Goal: Transaction & Acquisition: Purchase product/service

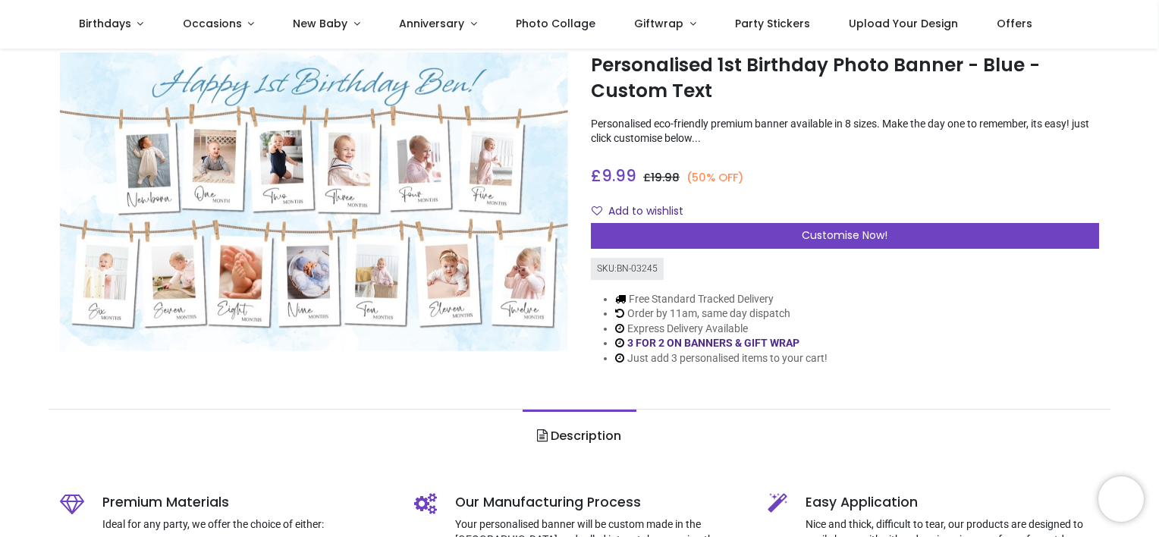
scroll to position [1, 0]
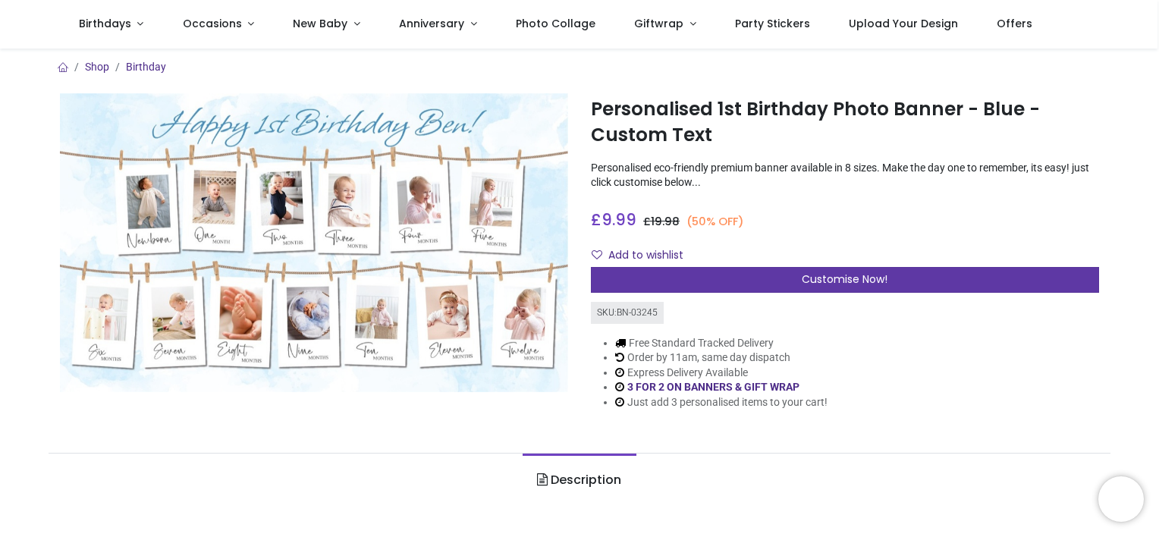
click at [793, 276] on div "Customise Now!" at bounding box center [845, 280] width 508 height 26
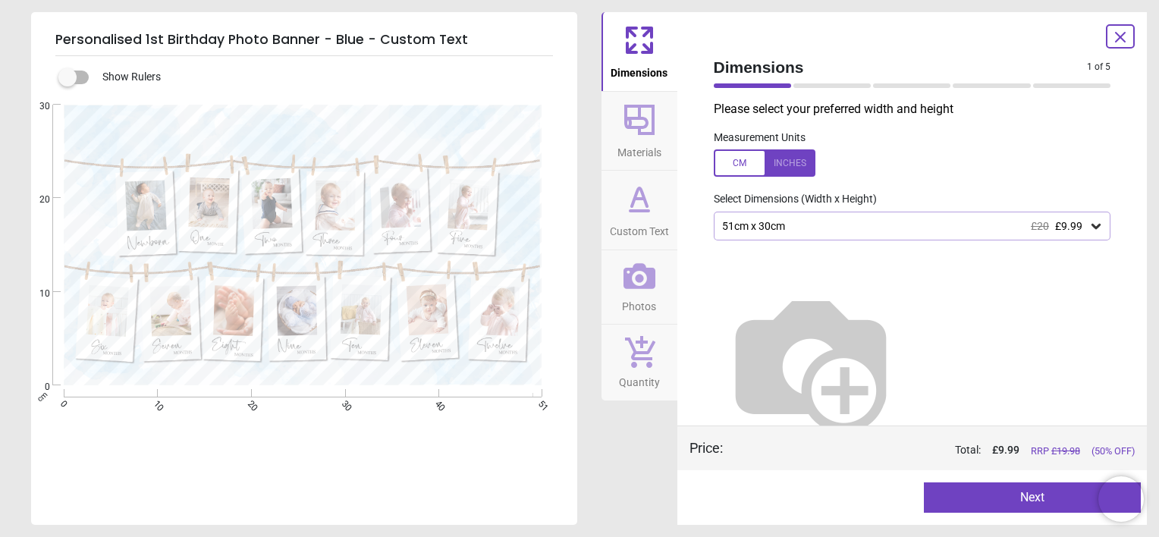
click at [788, 220] on div "51cm x 30cm £20 £9.99" at bounding box center [912, 226] width 397 height 29
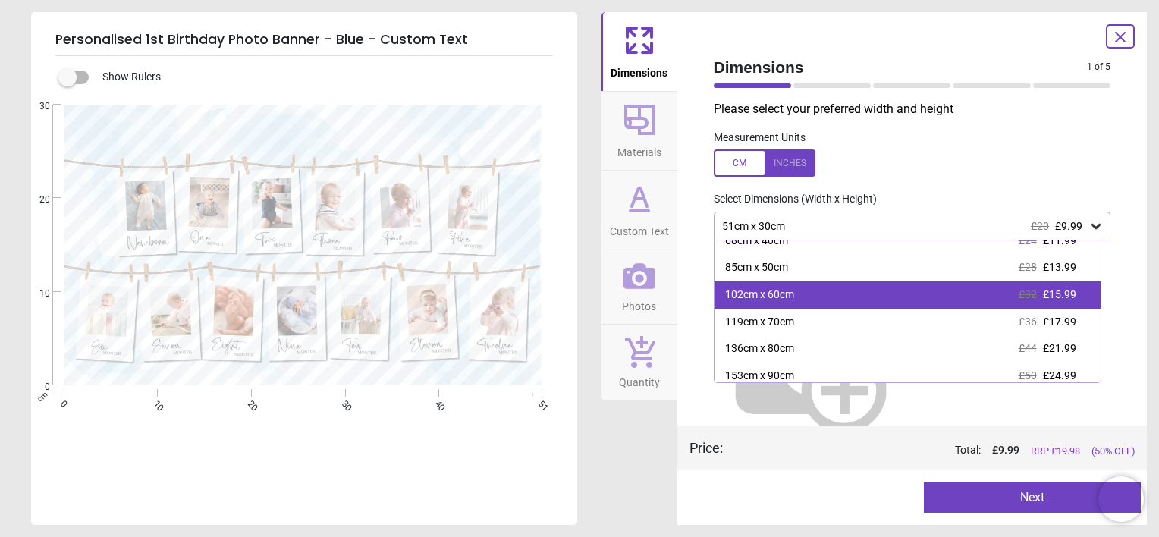
scroll to position [74, 0]
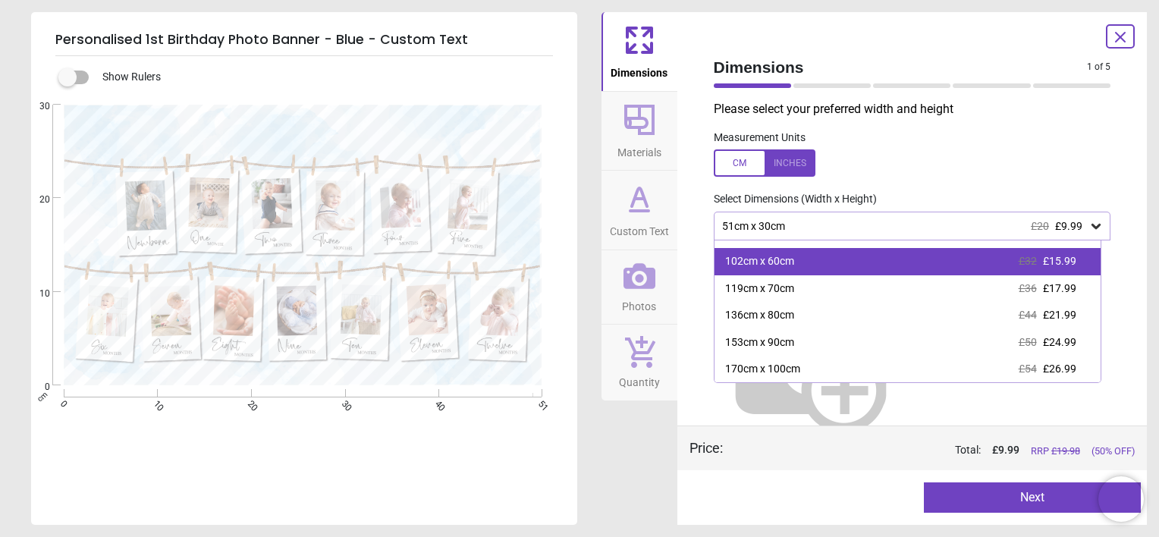
click at [771, 268] on div "102cm x 60cm" at bounding box center [759, 261] width 69 height 15
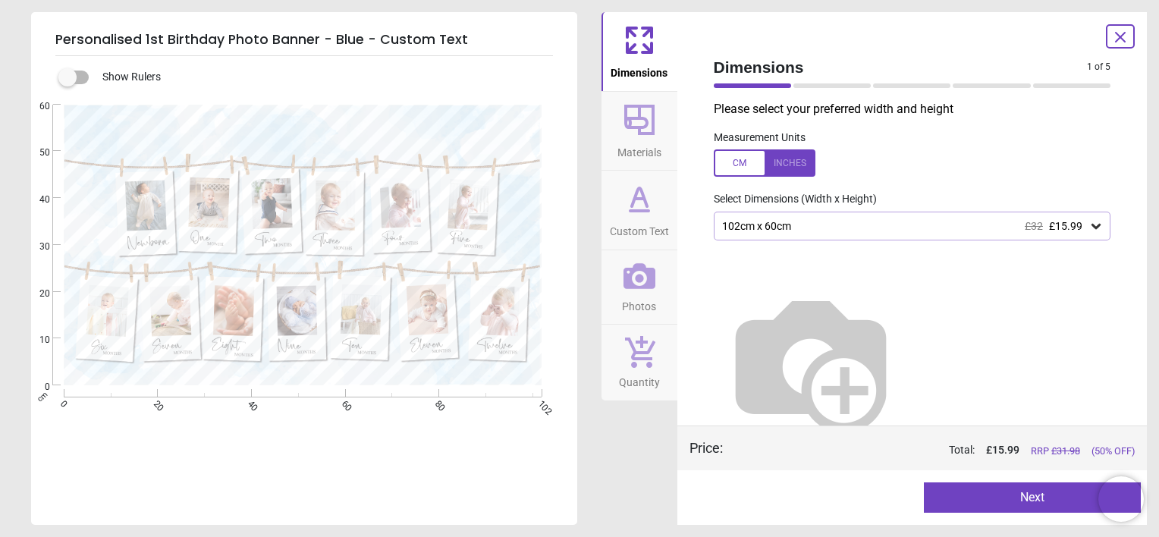
click at [641, 131] on icon at bounding box center [639, 120] width 30 height 30
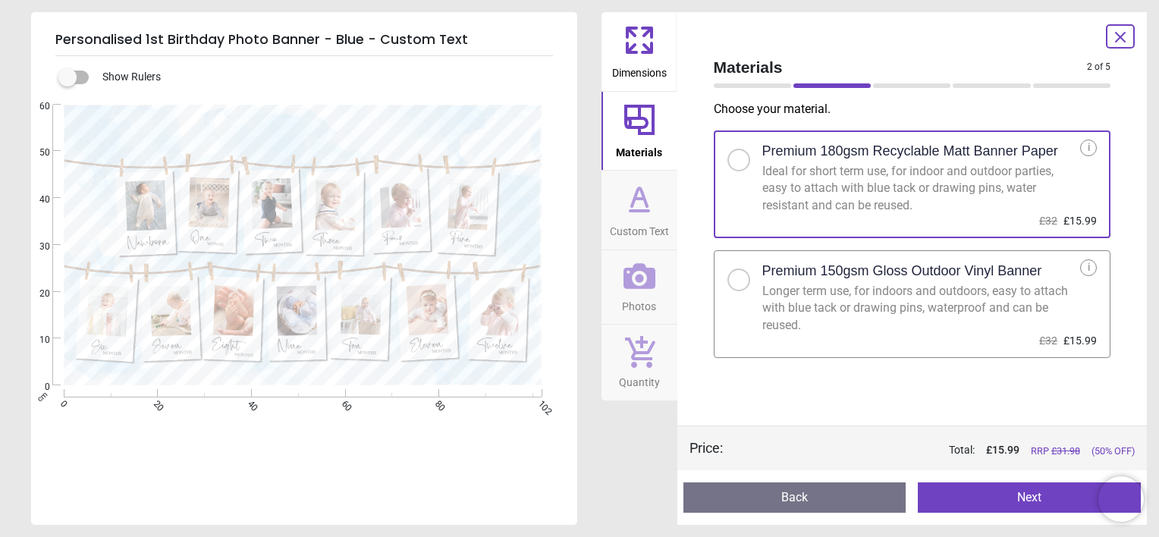
click at [828, 300] on div "Longer term use, for indoors and outdoors, easy to attach with blue tack or dra…" at bounding box center [921, 308] width 319 height 51
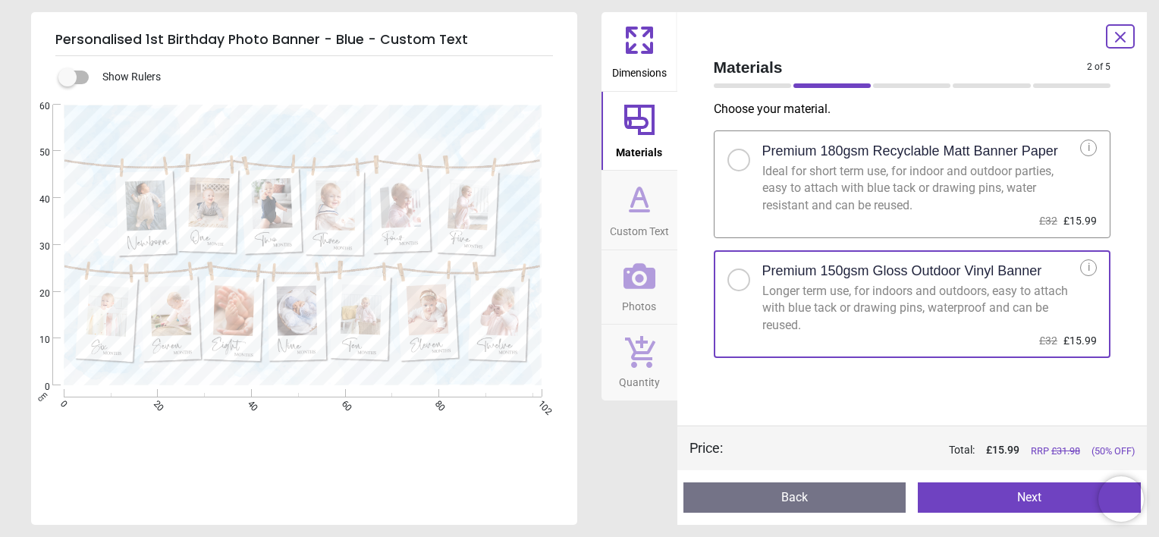
click at [959, 501] on button "Next" at bounding box center [1029, 497] width 223 height 30
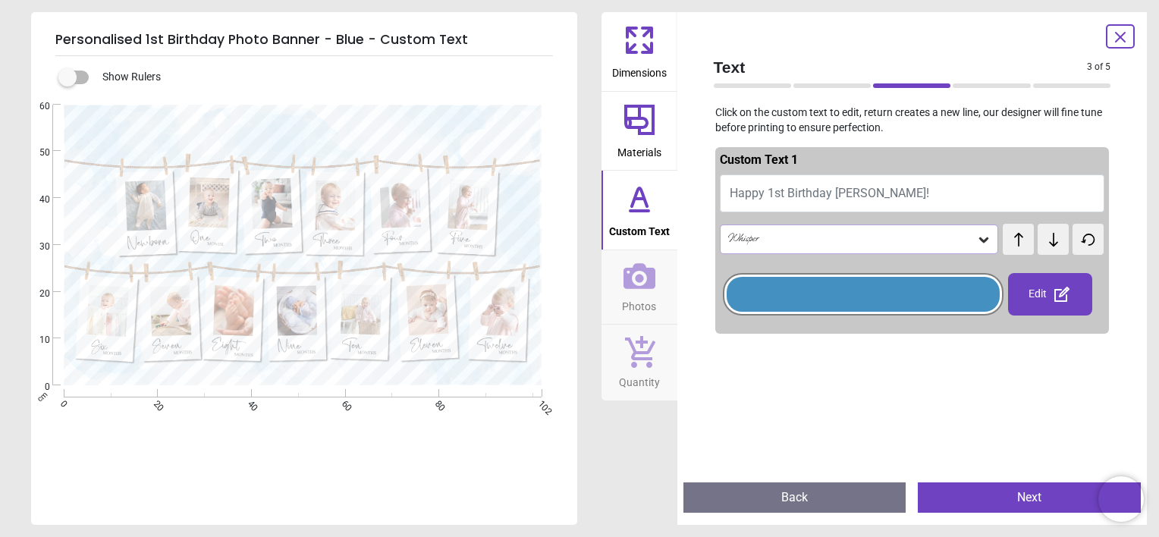
click at [847, 189] on span "Happy 1st Birthday [PERSON_NAME]!" at bounding box center [830, 193] width 200 height 14
click at [784, 196] on span "Happy 1st Birthday [PERSON_NAME]!" at bounding box center [830, 193] width 200 height 14
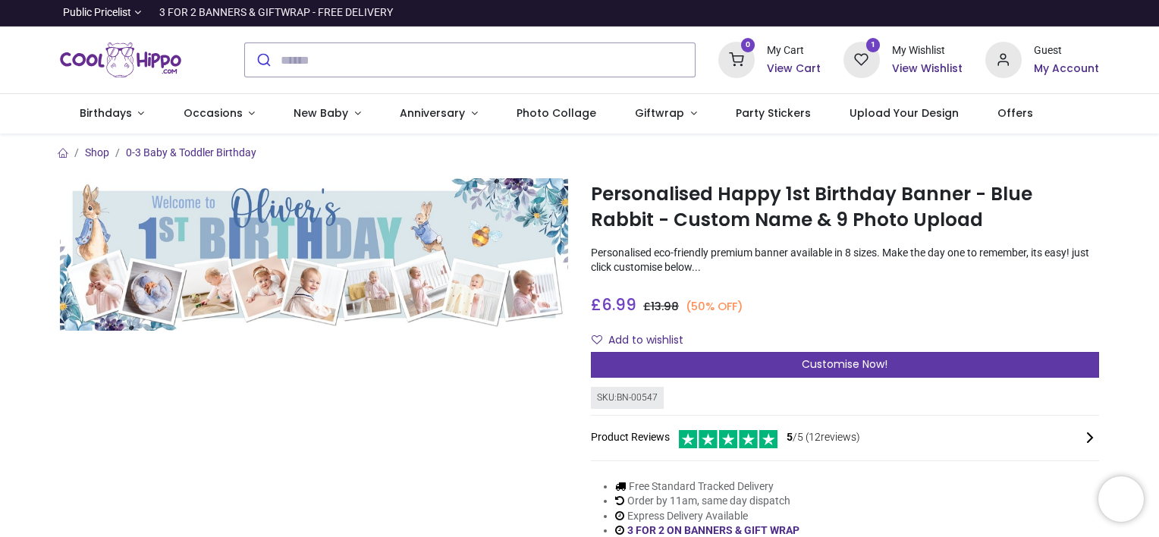
click at [762, 361] on div "Customise Now!" at bounding box center [845, 365] width 508 height 26
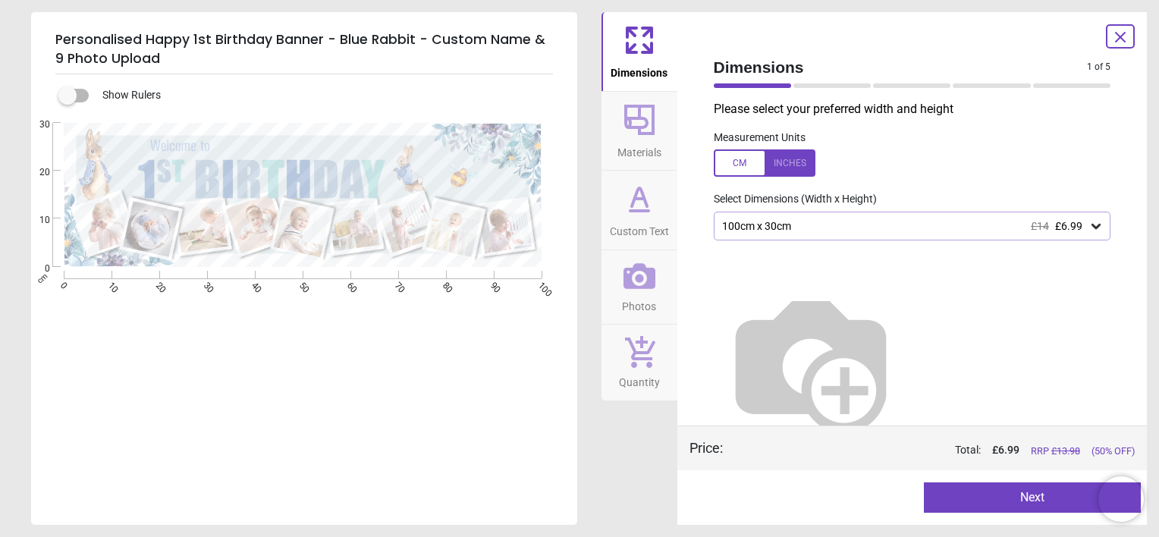
click at [762, 224] on div "100cm x 30cm £14 £6.99" at bounding box center [905, 226] width 369 height 13
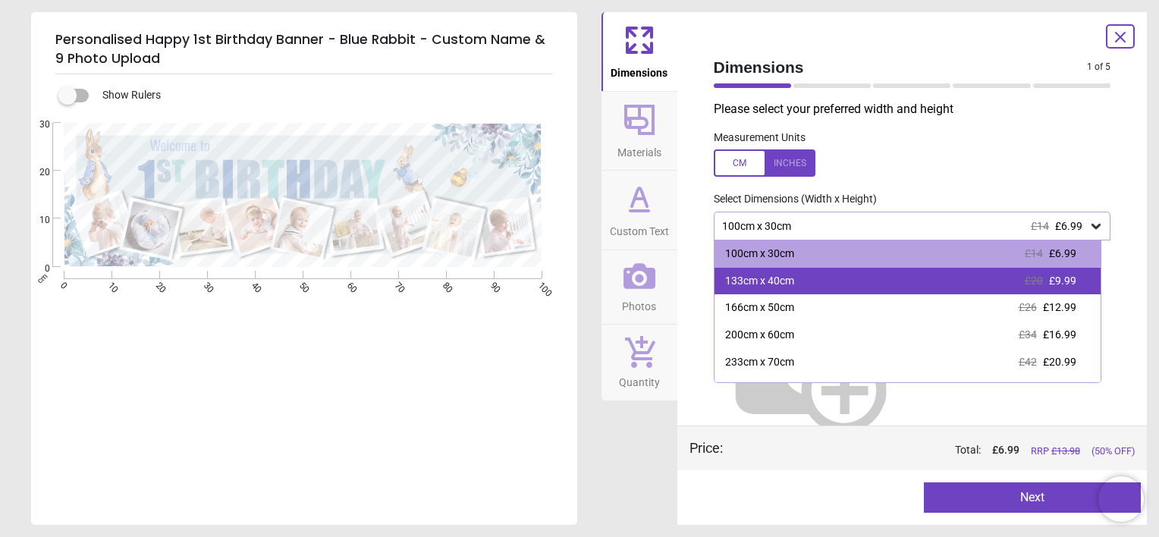
click at [753, 287] on div "133cm x 40cm" at bounding box center [759, 281] width 69 height 15
